Goal: Task Accomplishment & Management: Use online tool/utility

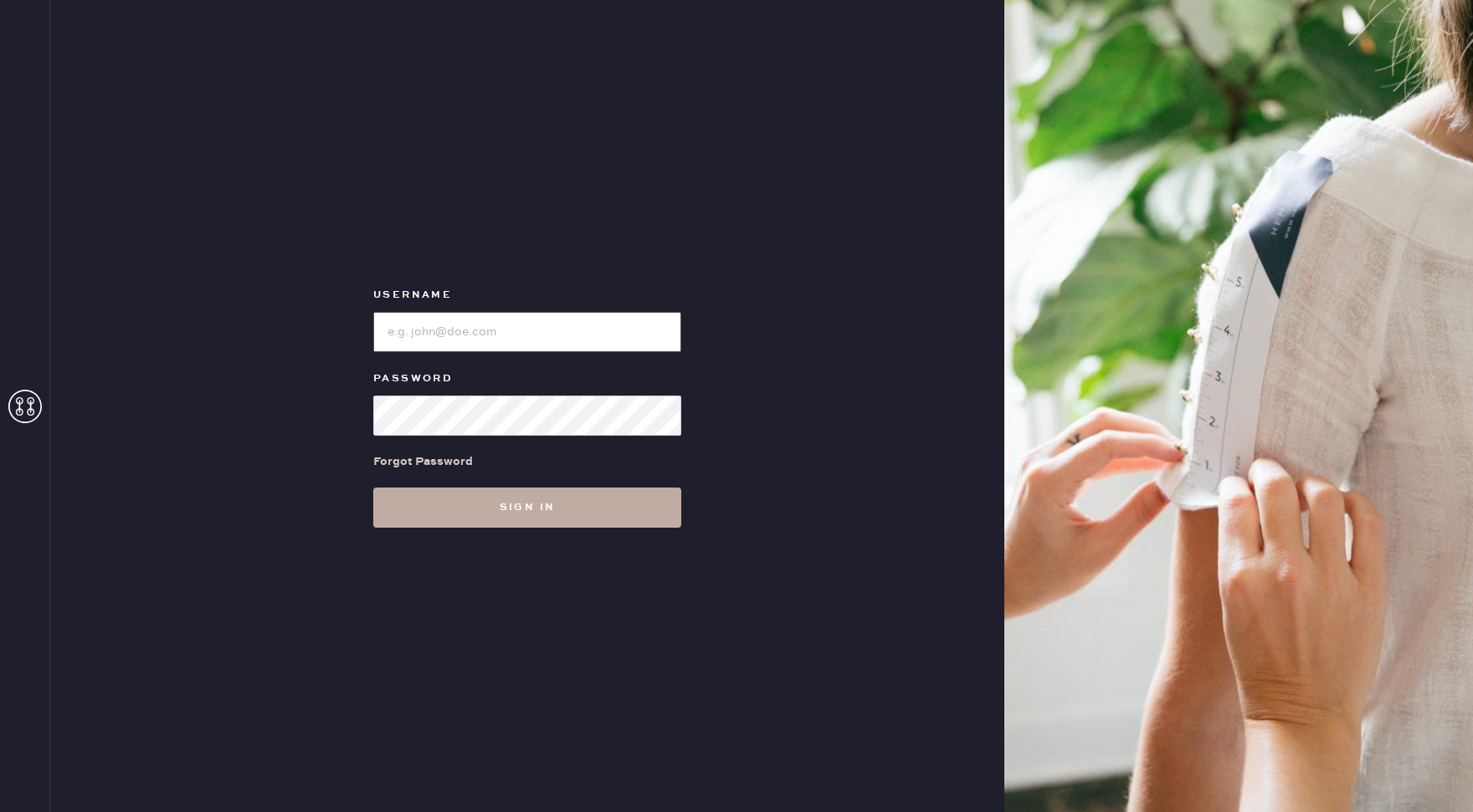
type input "reformationgeorgetown"
click at [586, 519] on button "Sign in" at bounding box center [527, 507] width 308 height 40
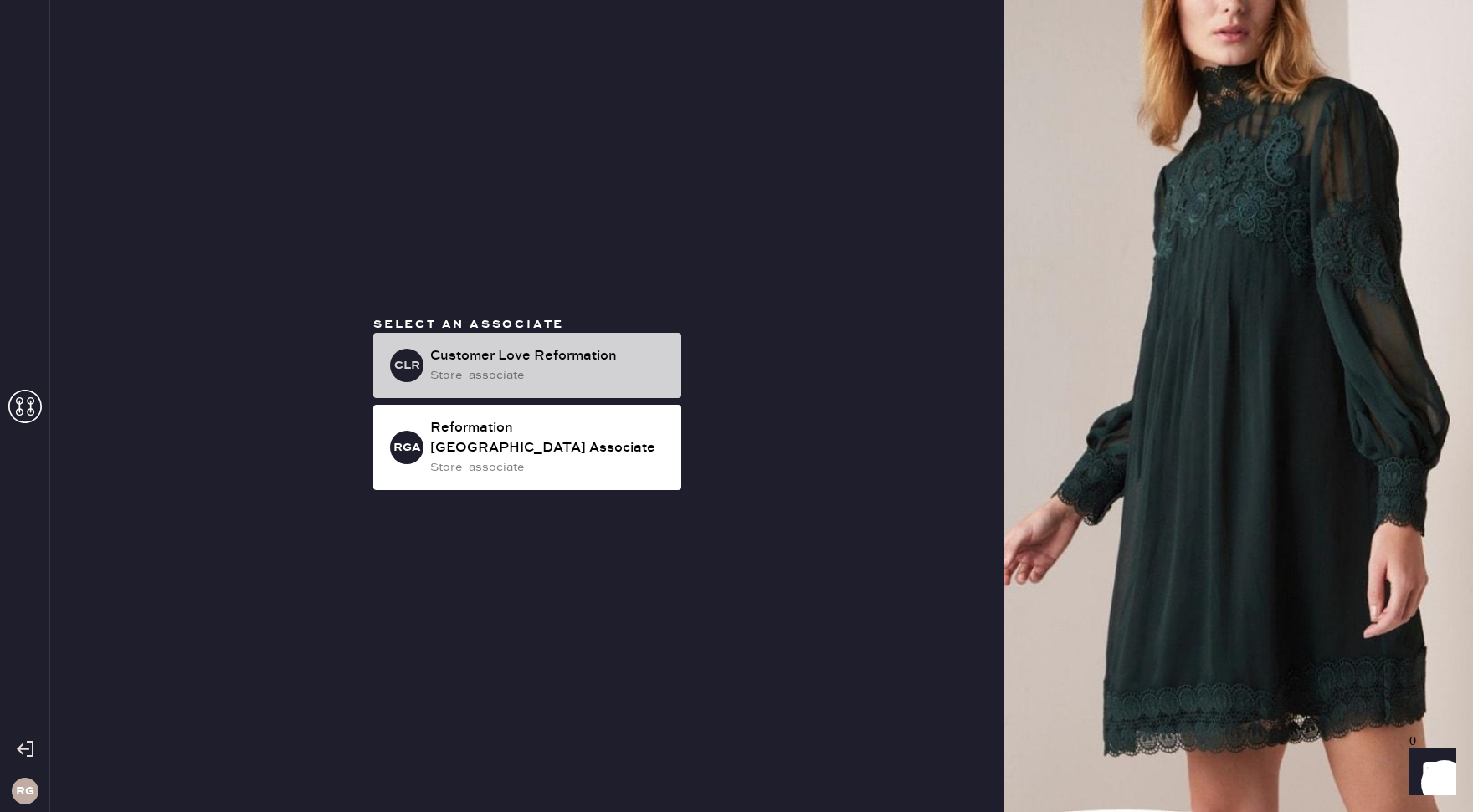
click at [562, 367] on div "Customer Love Reformation" at bounding box center [548, 355] width 237 height 20
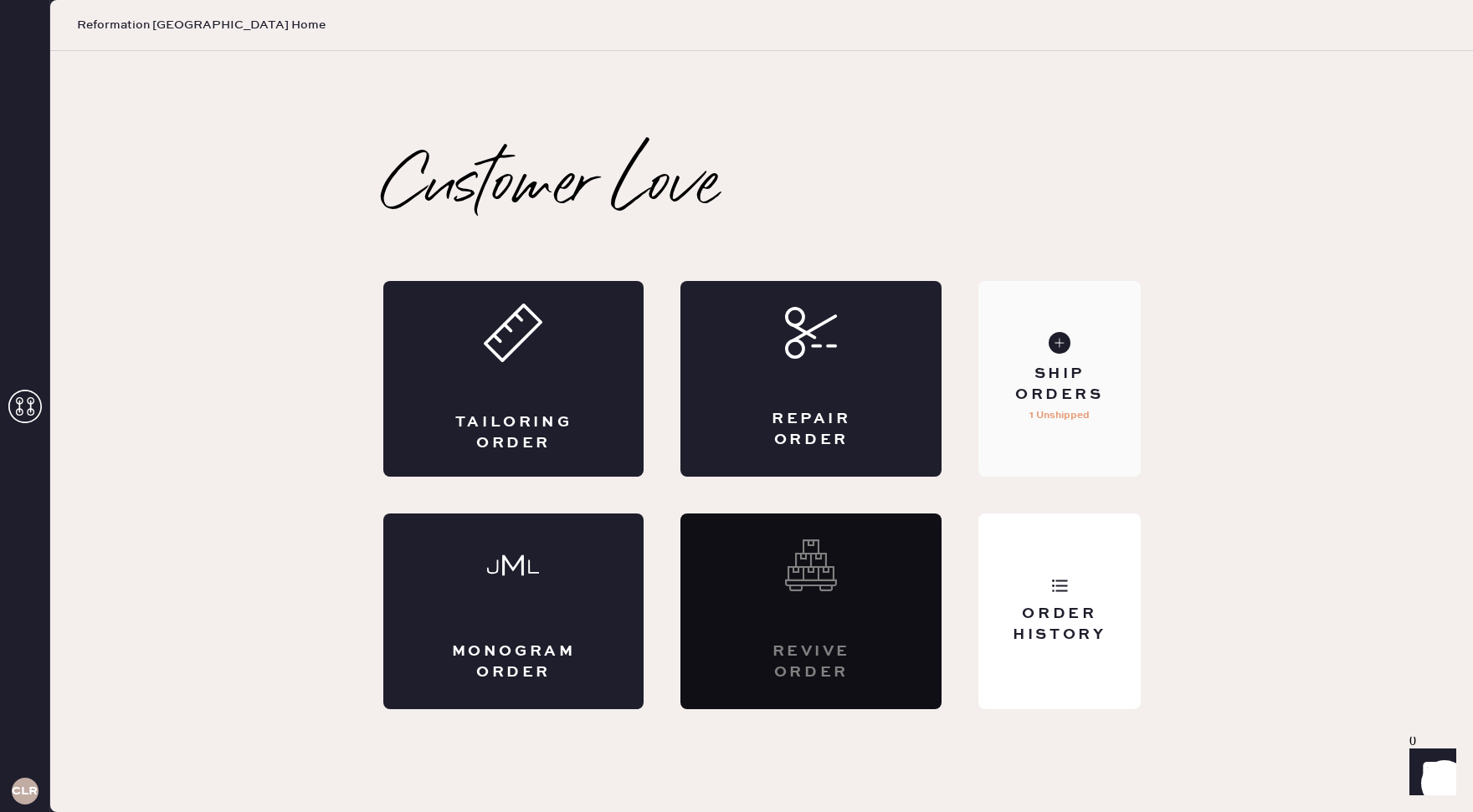
click at [1050, 378] on div "Ship Orders" at bounding box center [1058, 385] width 135 height 42
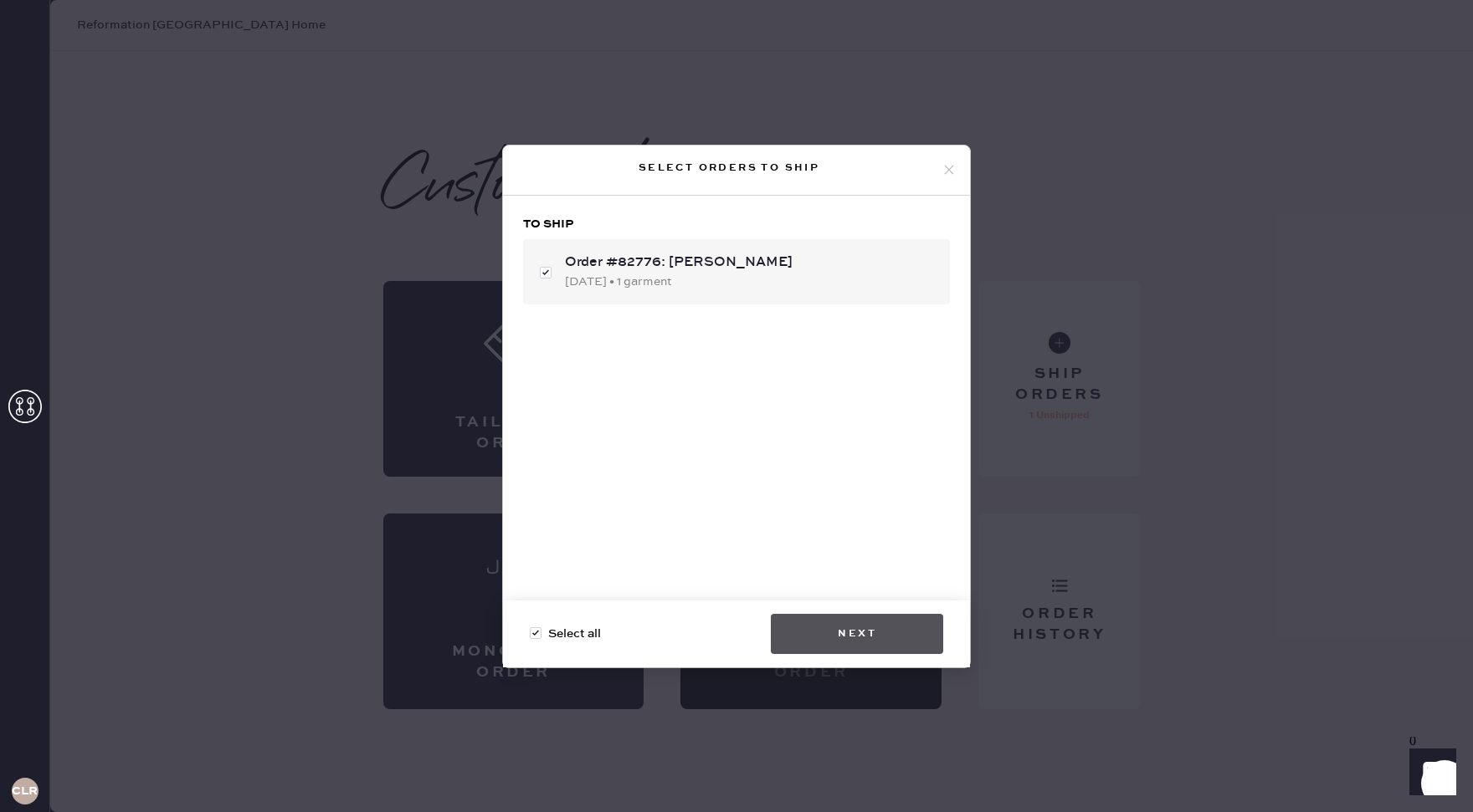
click at [879, 631] on button "Next" at bounding box center [856, 634] width 172 height 40
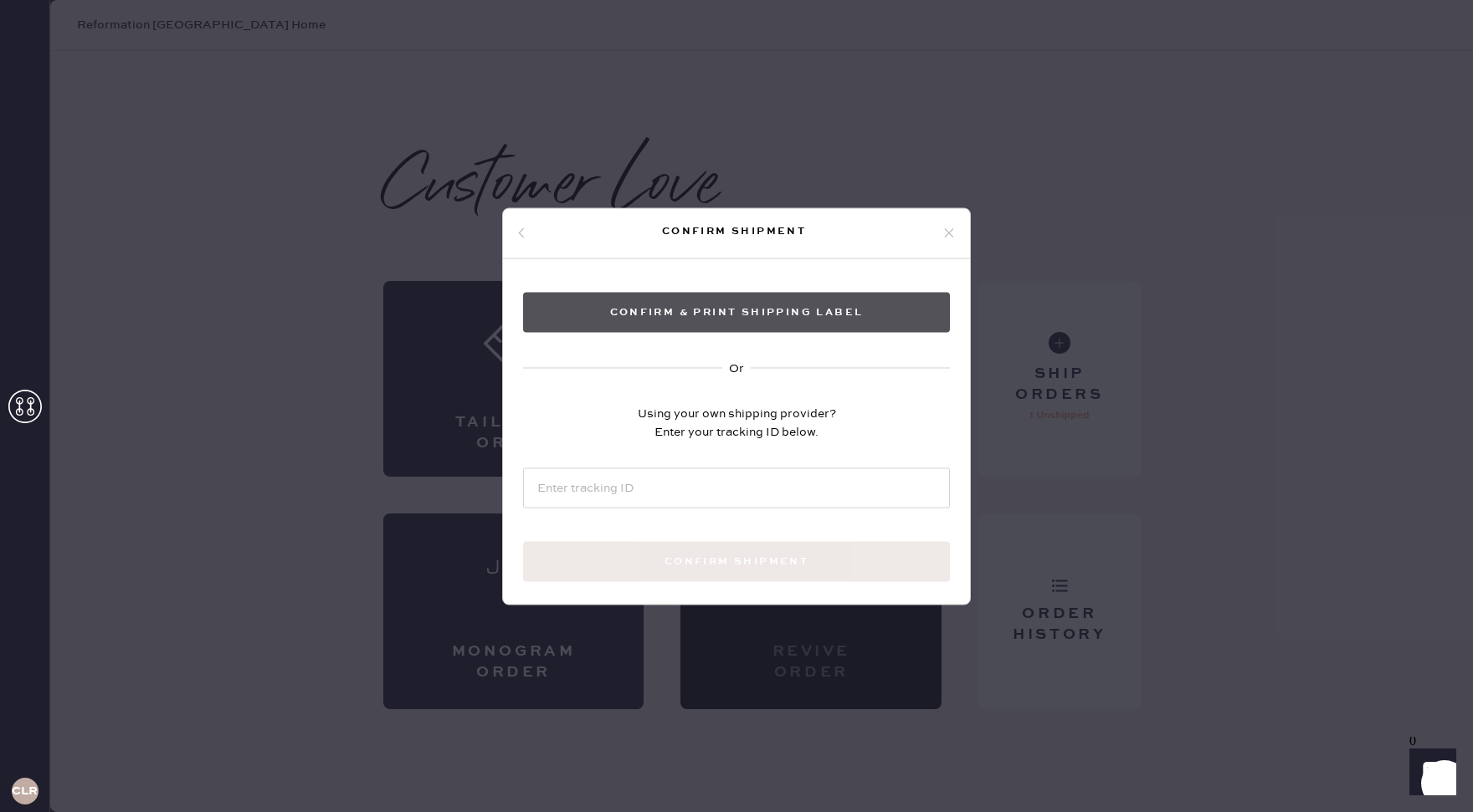
click at [770, 318] on button "Confirm & Print shipping label" at bounding box center [736, 312] width 427 height 40
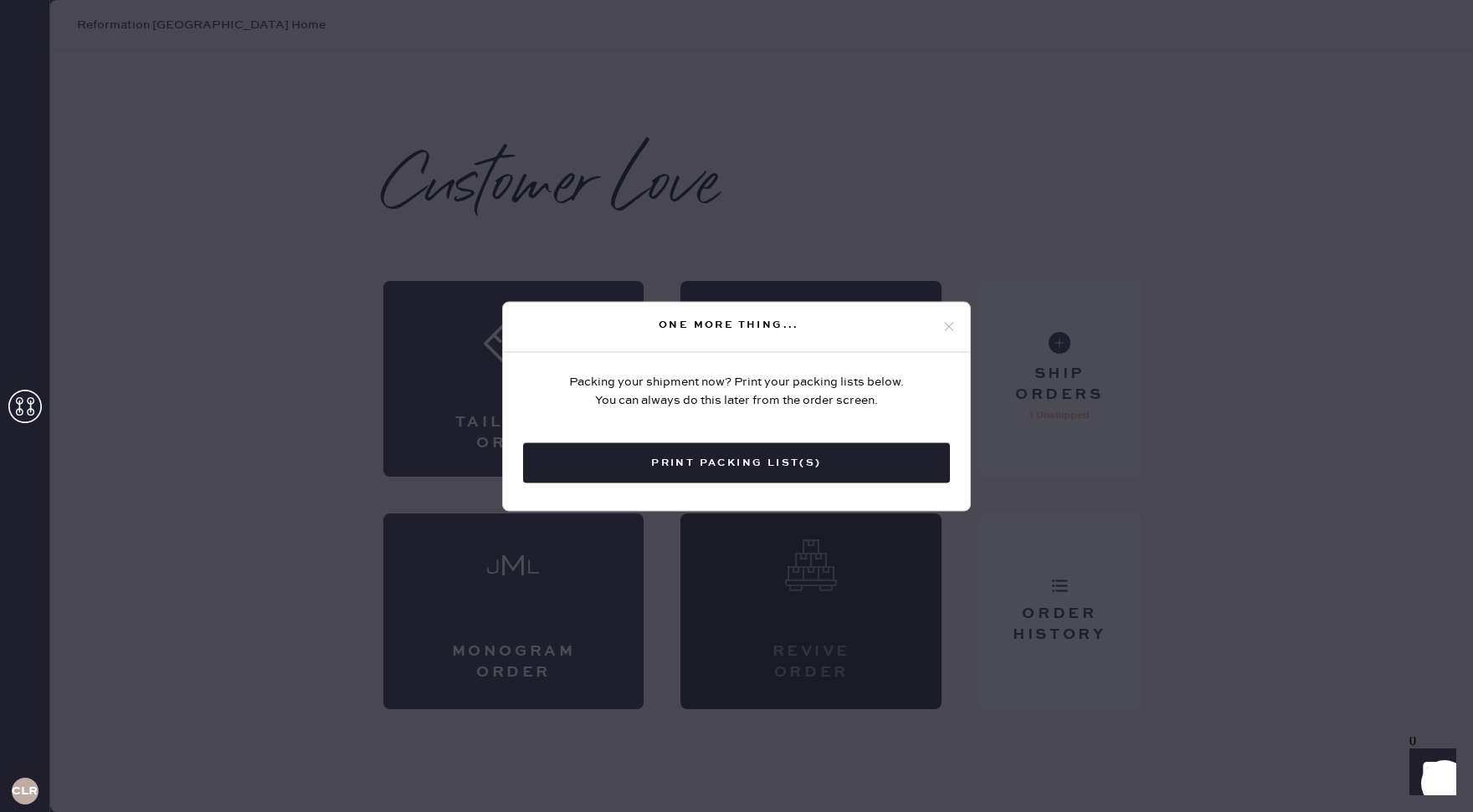
click at [763, 463] on button "Print Packing List(s)" at bounding box center [736, 463] width 427 height 40
